Goal: Navigation & Orientation: Find specific page/section

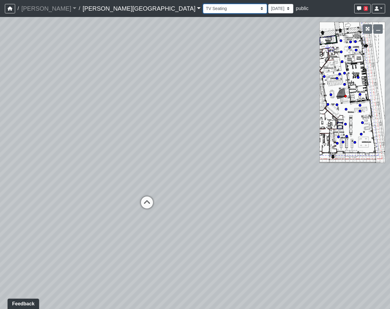
click at [203, 7] on select "Hallway Hospitality Bar Package Room Package Room Entry Pool Courtyard Entry 1 …" at bounding box center [235, 8] width 64 height 9
click at [203, 4] on select "Hallway Hospitality Bar Package Room Package Room Entry Pool Courtyard Entry 1 …" at bounding box center [235, 8] width 64 height 9
drag, startPoint x: 210, startPoint y: 207, endPoint x: 371, endPoint y: 179, distance: 164.0
click at [390, 172] on html "/ [PERSON_NAME] Loading... / [PERSON_NAME][GEOGRAPHIC_DATA] [PERSON_NAME][GEOGR…" at bounding box center [195, 154] width 390 height 309
drag, startPoint x: 179, startPoint y: 160, endPoint x: 210, endPoint y: 123, distance: 47.6
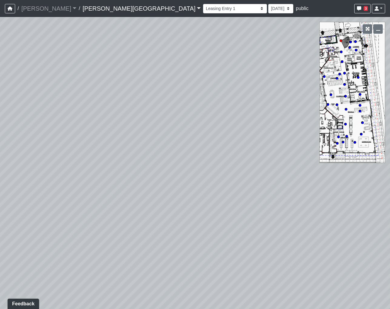
click at [210, 123] on div "Loading... Coffee Bar Loading... [GEOGRAPHIC_DATA] Loading... Leasing Entry 1 L…" at bounding box center [195, 163] width 390 height 292
drag, startPoint x: 168, startPoint y: 109, endPoint x: -20, endPoint y: 168, distance: 197.1
click at [0, 168] on html "/ [PERSON_NAME] Loading... / [PERSON_NAME][GEOGRAPHIC_DATA] [PERSON_NAME][GEOGR…" at bounding box center [195, 154] width 390 height 309
click at [256, 223] on icon at bounding box center [256, 222] width 18 height 18
select select "38CsLPz8VkCK2QiTdw7us5"
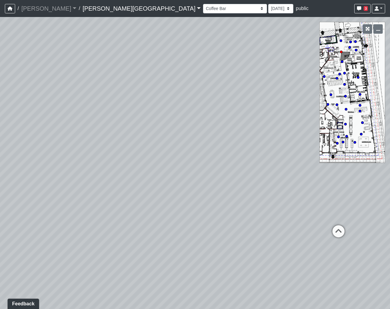
drag, startPoint x: 81, startPoint y: 218, endPoint x: 459, endPoint y: 228, distance: 378.2
click at [390, 228] on html "/ [PERSON_NAME] Loading... / [PERSON_NAME][GEOGRAPHIC_DATA] [PERSON_NAME][GEOGR…" at bounding box center [195, 154] width 390 height 309
drag, startPoint x: 140, startPoint y: 218, endPoint x: 420, endPoint y: 183, distance: 282.5
click at [390, 183] on html "/ [PERSON_NAME] Loading... / [PERSON_NAME][GEOGRAPHIC_DATA] [PERSON_NAME][GEOGR…" at bounding box center [195, 154] width 390 height 309
drag, startPoint x: 221, startPoint y: 165, endPoint x: 243, endPoint y: 165, distance: 21.8
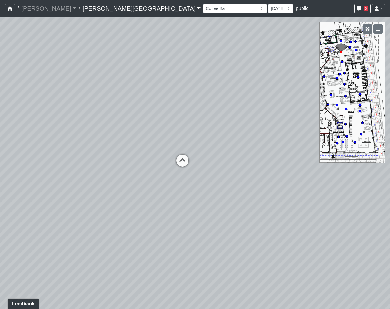
click at [243, 165] on div "Loading... Coffee Bar Loading... [GEOGRAPHIC_DATA] Loading... Leasing Entry 1 L…" at bounding box center [195, 163] width 390 height 292
